Goal: Information Seeking & Learning: Learn about a topic

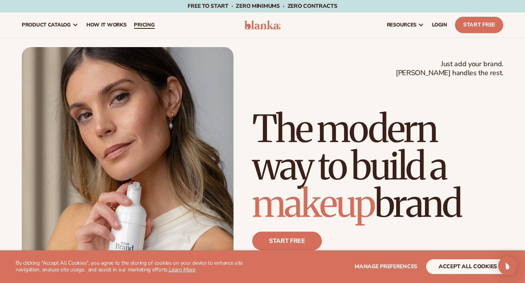
click at [145, 27] on span "pricing" at bounding box center [144, 25] width 21 height 6
